Goal: Task Accomplishment & Management: Use online tool/utility

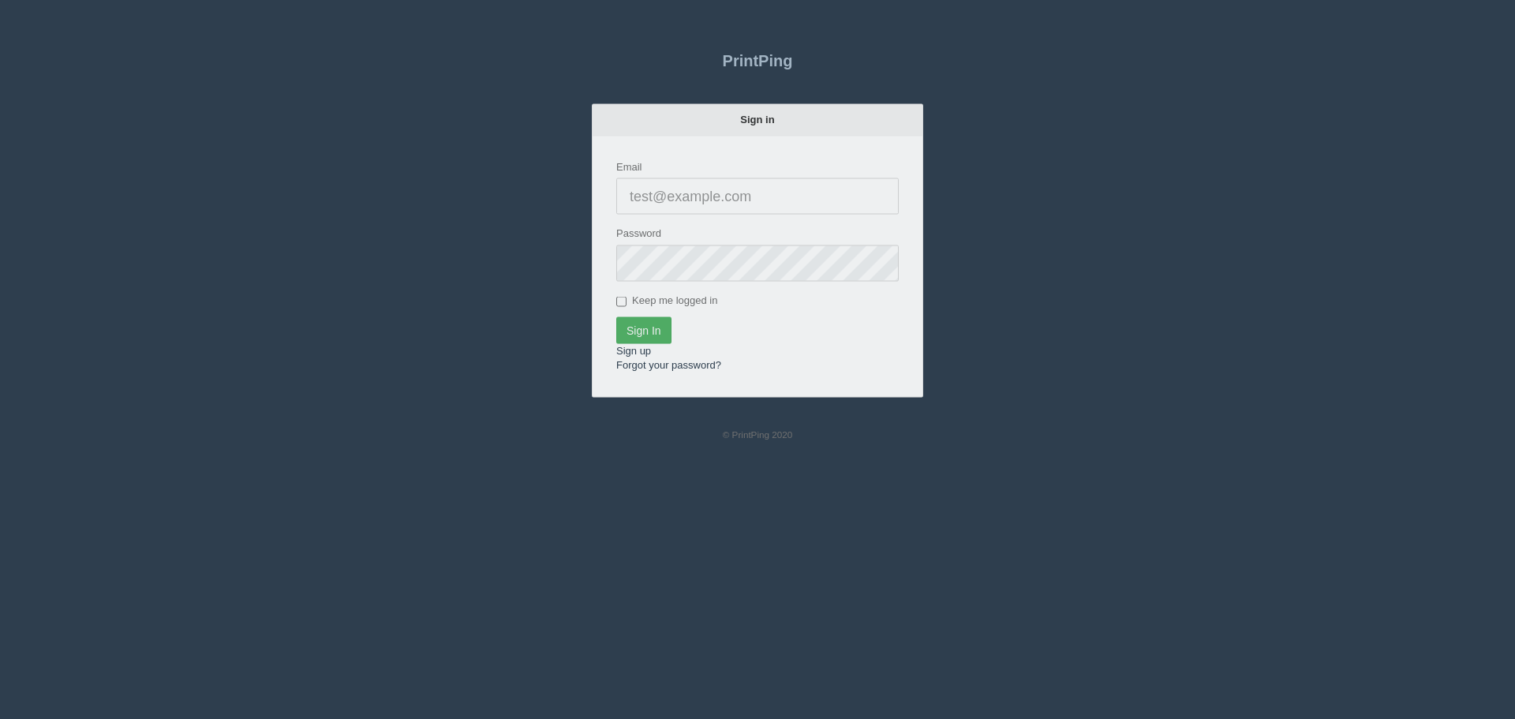
type input "[PERSON_NAME][EMAIL_ADDRESS][DOMAIN_NAME]"
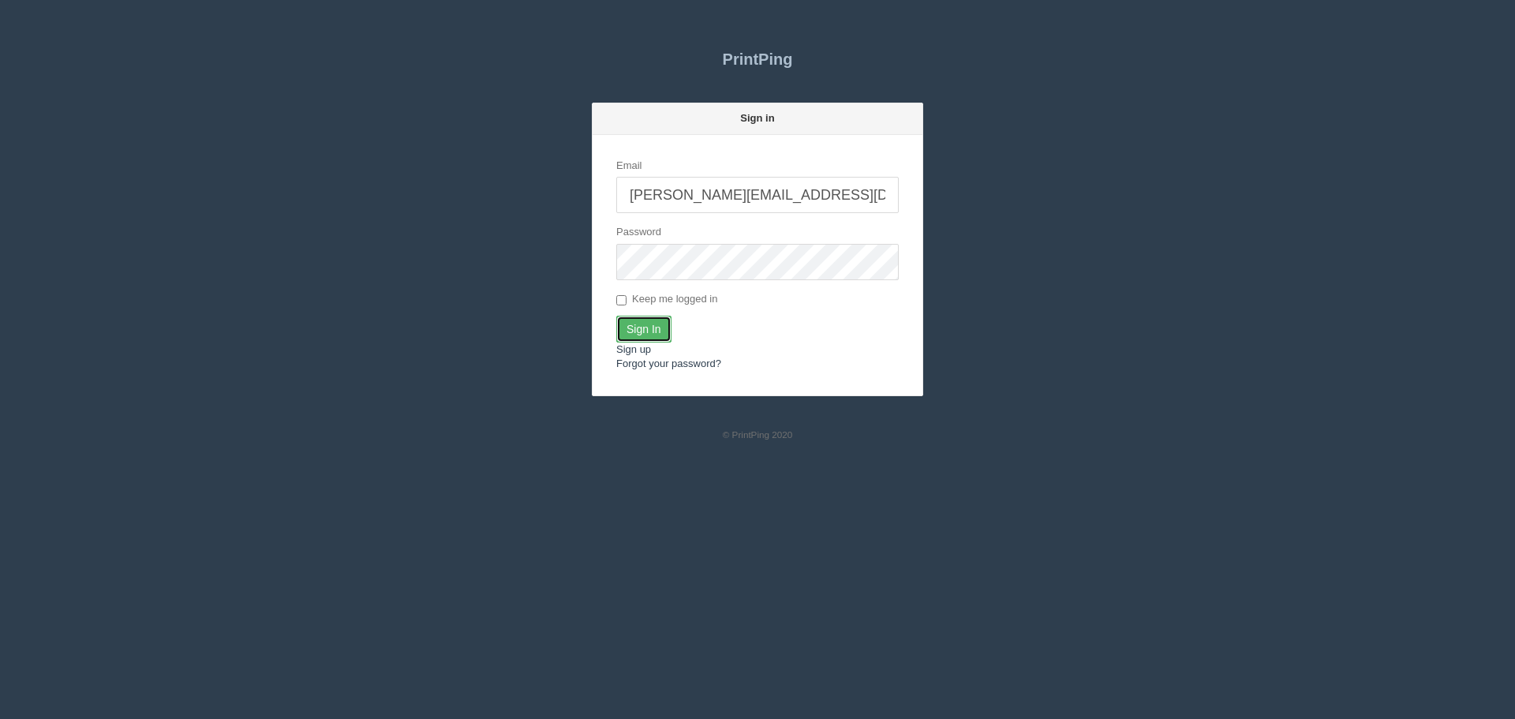
click at [646, 331] on input "Sign In" at bounding box center [643, 329] width 55 height 27
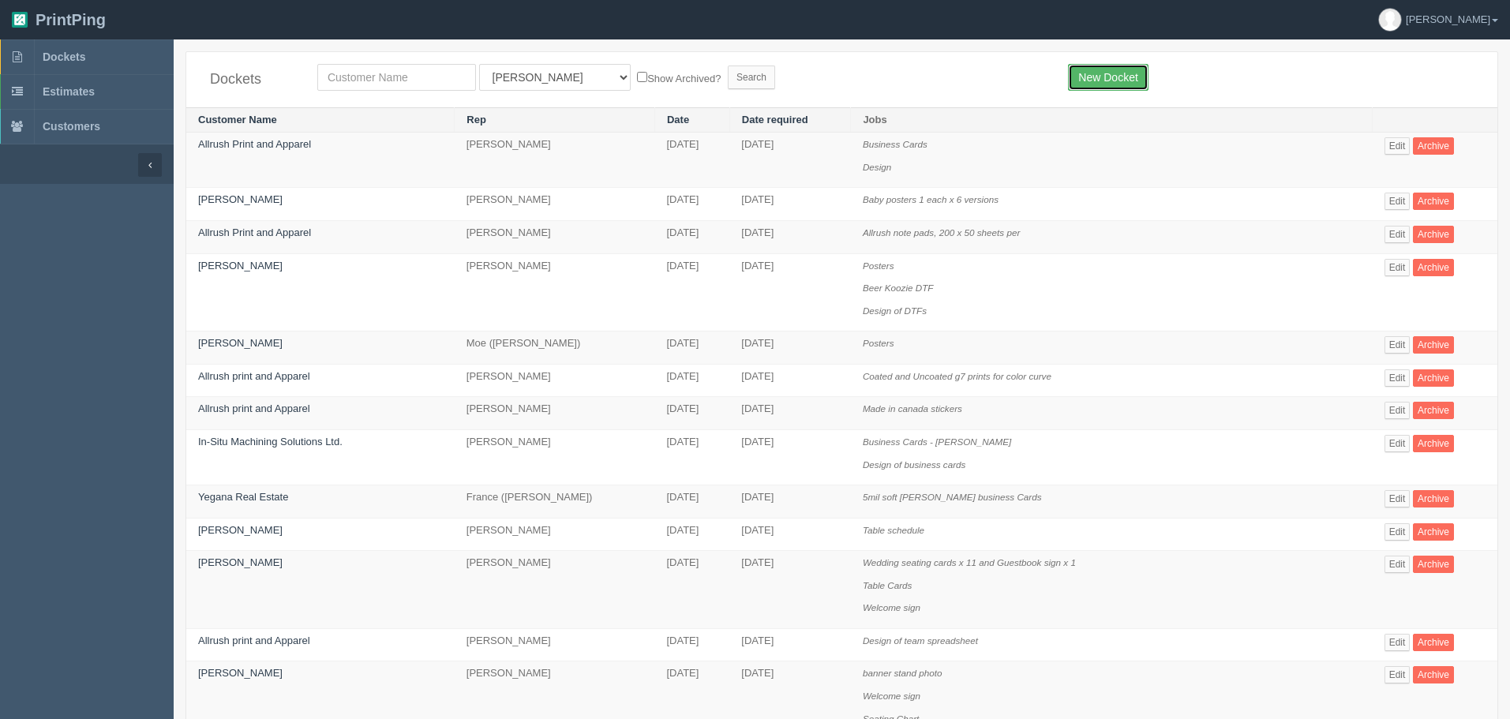
click at [1132, 73] on link "New Docket" at bounding box center [1108, 77] width 80 height 27
click at [1405, 148] on link "Edit" at bounding box center [1397, 145] width 26 height 17
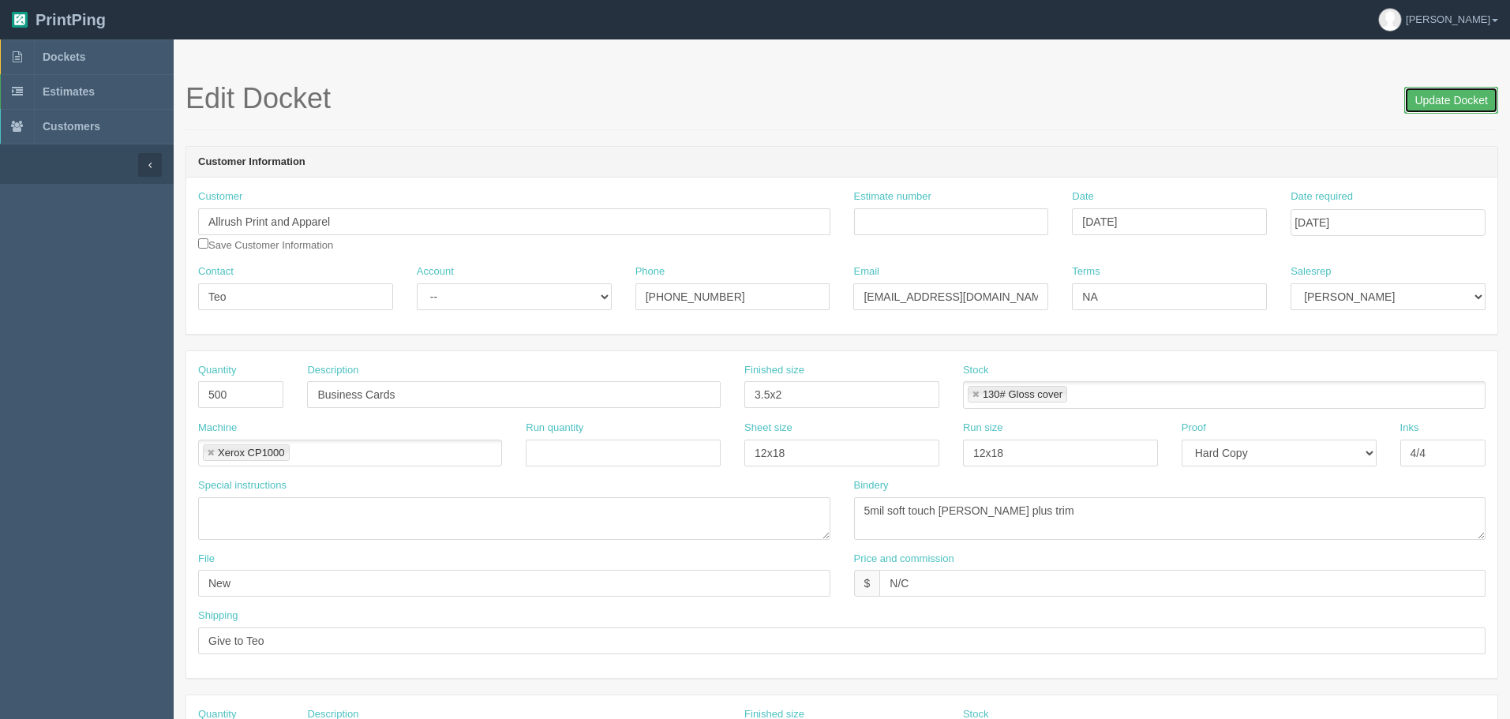
click at [1431, 100] on input "Update Docket" at bounding box center [1451, 100] width 94 height 27
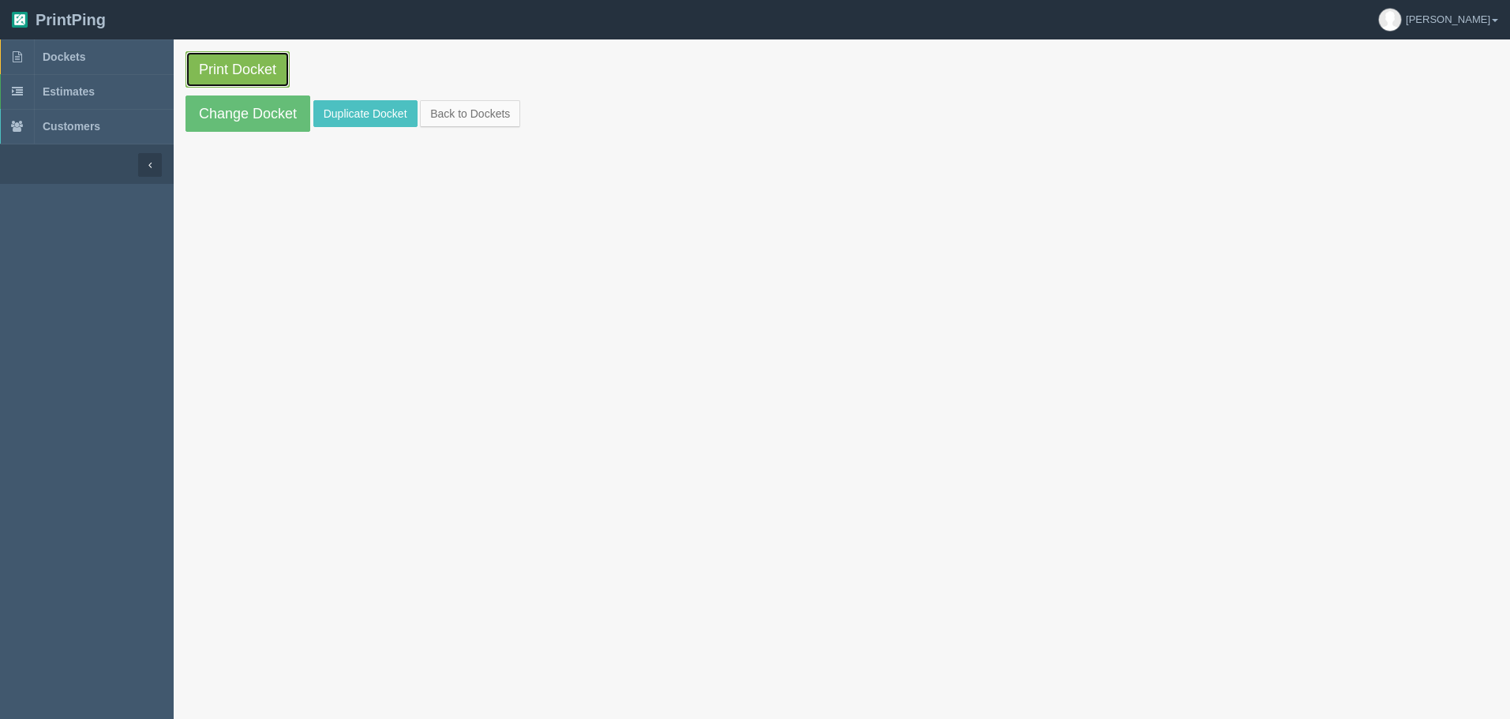
click at [241, 62] on link "Print Docket" at bounding box center [237, 69] width 104 height 36
